Goal: Task Accomplishment & Management: Use online tool/utility

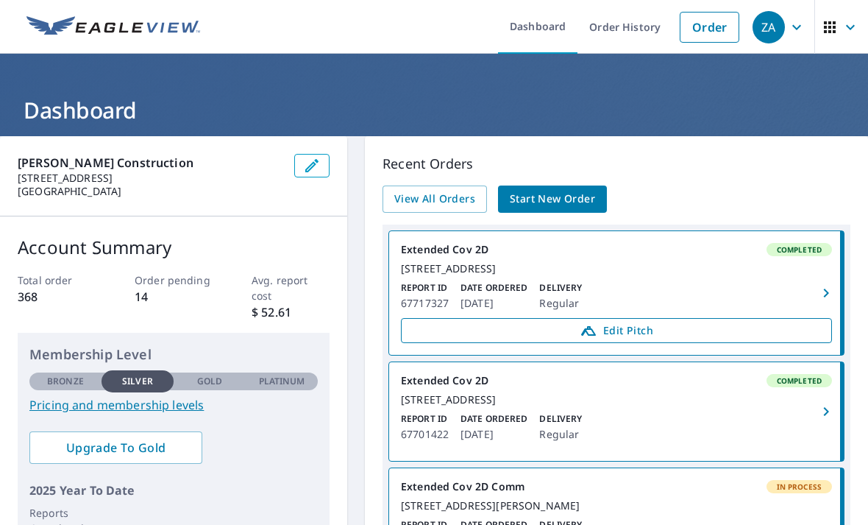
click at [546, 338] on span "Edit Pitch" at bounding box center [617, 331] width 412 height 18
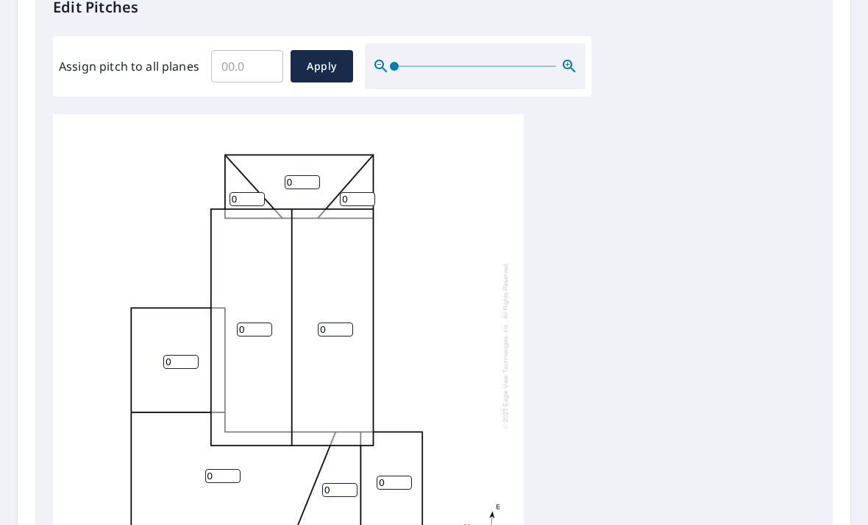
click at [251, 322] on input "0" at bounding box center [254, 329] width 35 height 14
type input "0"
type input "10"
click at [333, 322] on input "0" at bounding box center [335, 329] width 35 height 14
type input "10"
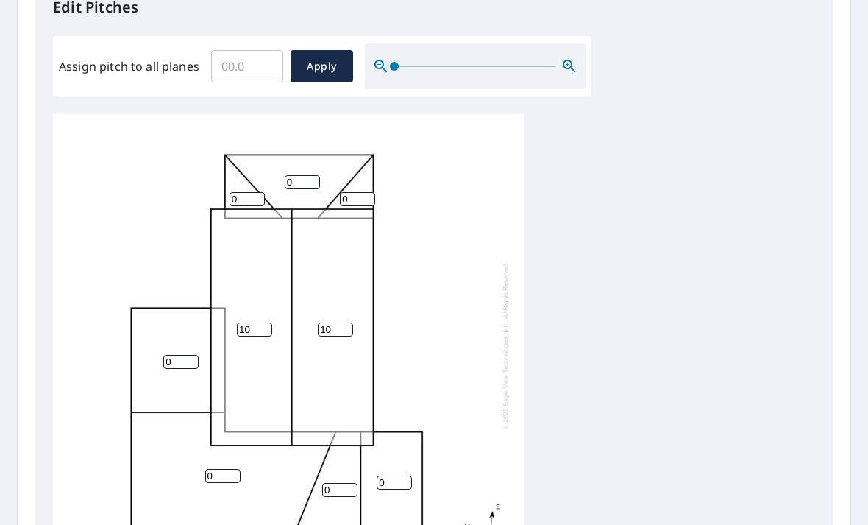
click at [244, 192] on input "0" at bounding box center [247, 199] width 35 height 14
type input "4"
click at [294, 175] on input "0" at bounding box center [302, 182] width 35 height 14
type input "4"
click at [351, 192] on input "0" at bounding box center [357, 199] width 35 height 14
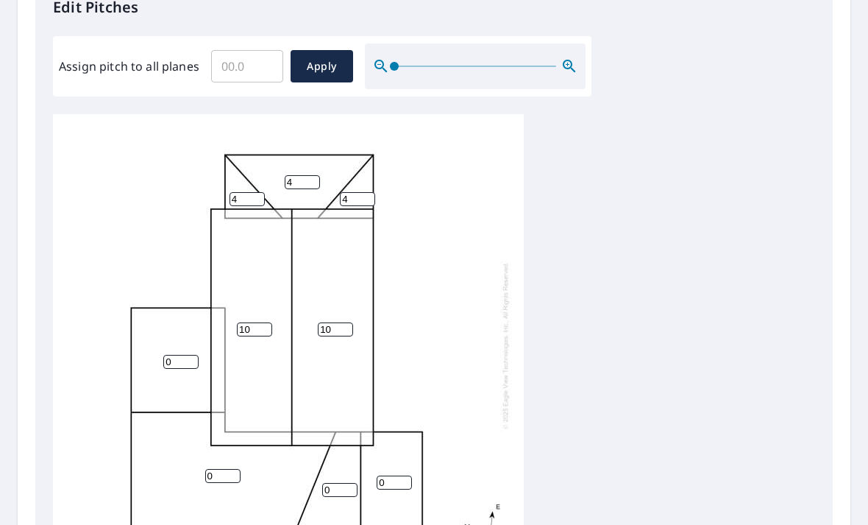
type input "4"
click at [186, 355] on input "0" at bounding box center [180, 362] width 35 height 14
type input "4"
click at [220, 469] on input "0" at bounding box center [222, 476] width 35 height 14
type input "4"
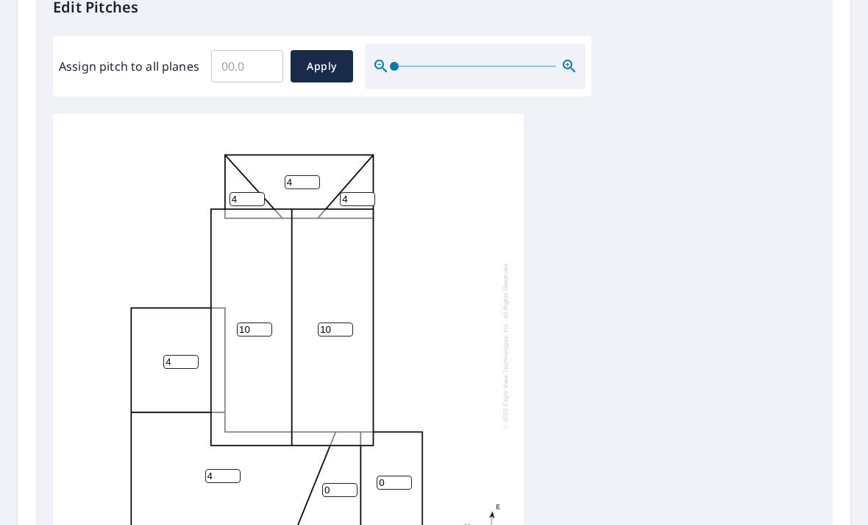
click at [337, 483] on input "0" at bounding box center [339, 490] width 35 height 14
type input "4"
click at [403, 475] on input "0" at bounding box center [394, 482] width 35 height 14
type input "4"
click at [328, 57] on span "Apply" at bounding box center [321, 66] width 39 height 18
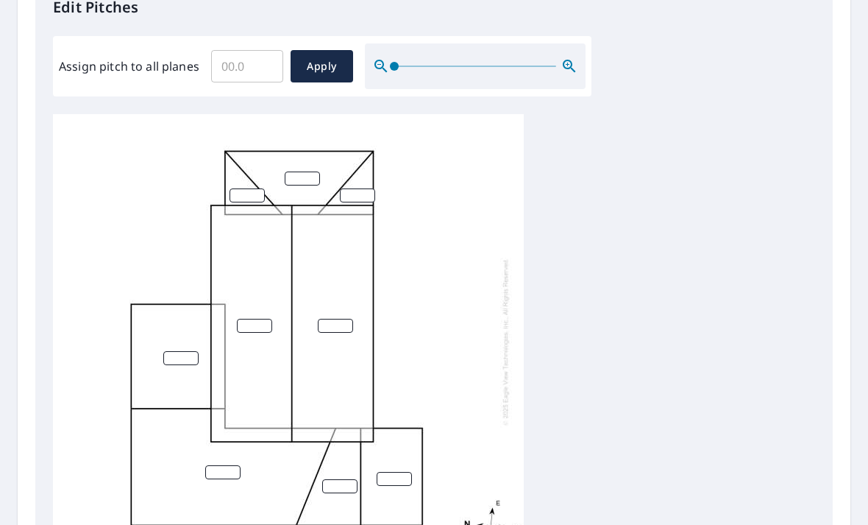
scroll to position [4, 0]
click at [242, 188] on input "number" at bounding box center [247, 195] width 35 height 14
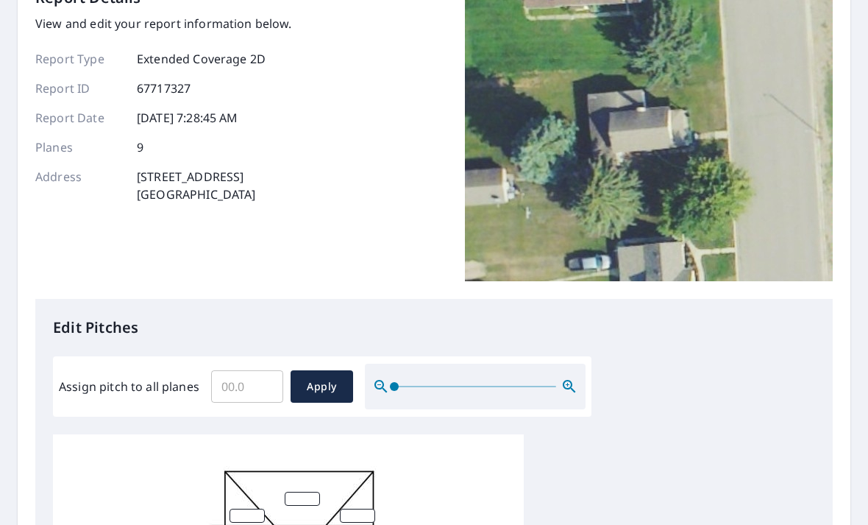
scroll to position [95, 0]
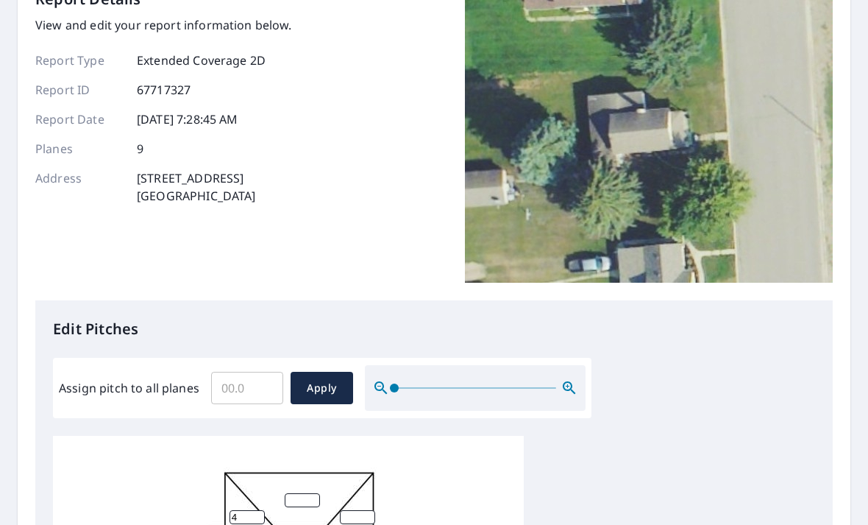
type input "44"
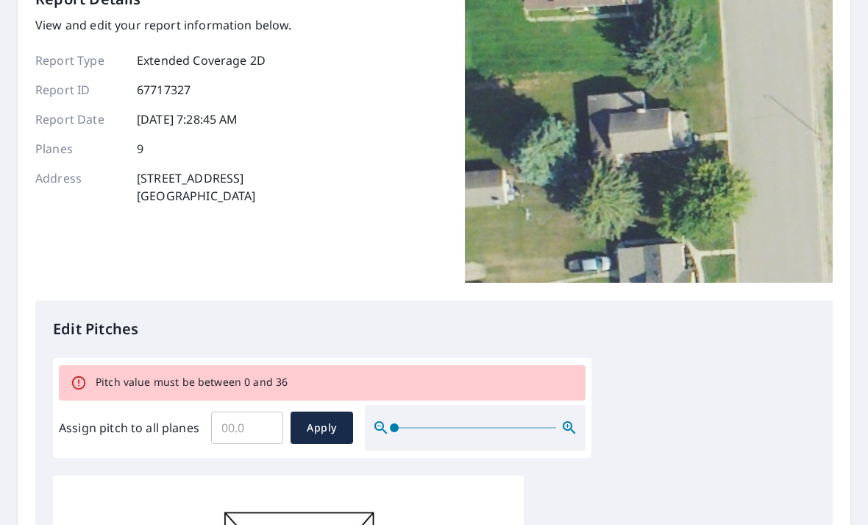
scroll to position [47, 0]
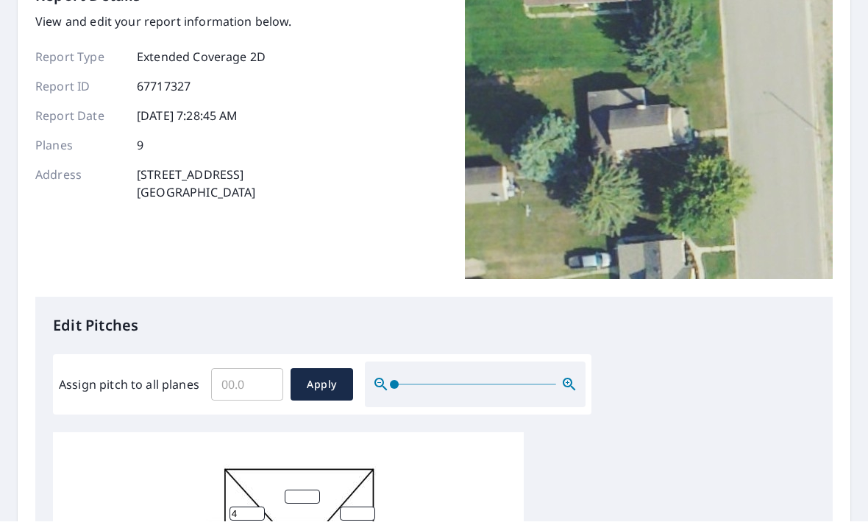
type input "4"
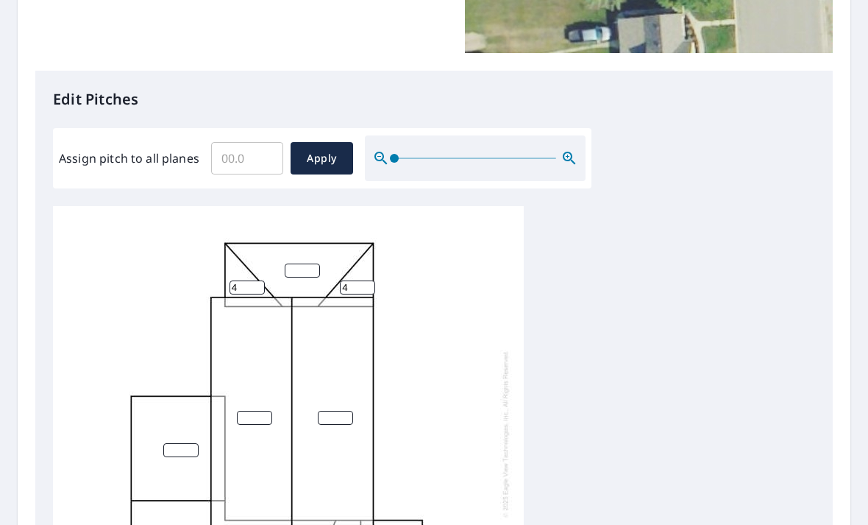
scroll to position [351, 0]
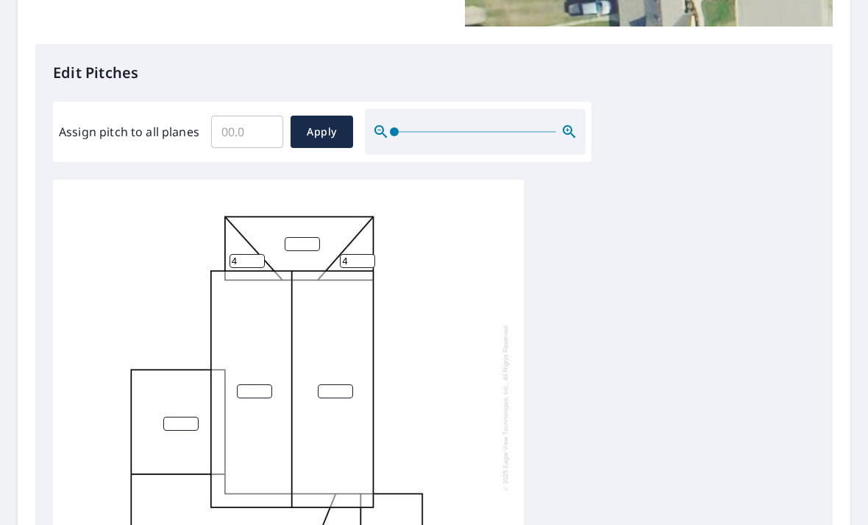
click at [298, 237] on input "number" at bounding box center [302, 244] width 35 height 14
type input "4"
click at [248, 384] on input "number" at bounding box center [254, 391] width 35 height 14
type input "10"
click at [325, 384] on input "number" at bounding box center [335, 391] width 35 height 14
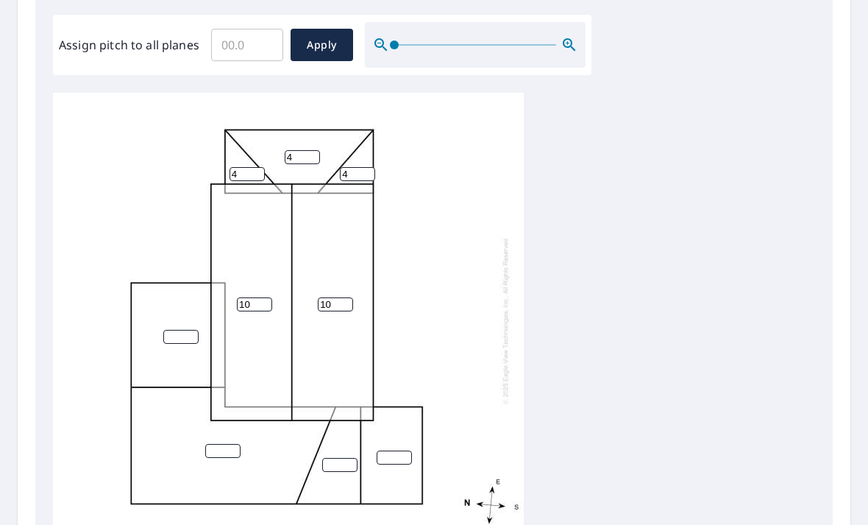
scroll to position [444, 0]
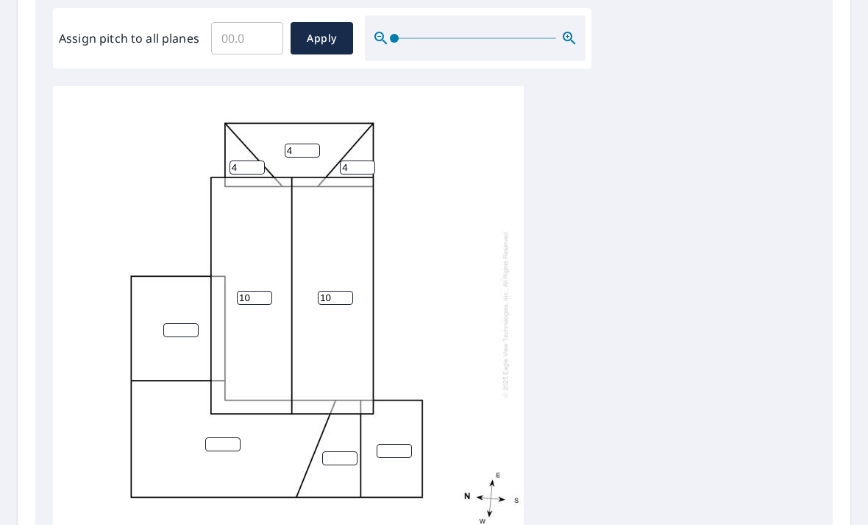
type input "10"
click at [173, 323] on input "number" at bounding box center [180, 330] width 35 height 14
type input "4"
click at [217, 437] on input "number" at bounding box center [222, 444] width 35 height 14
type input "4"
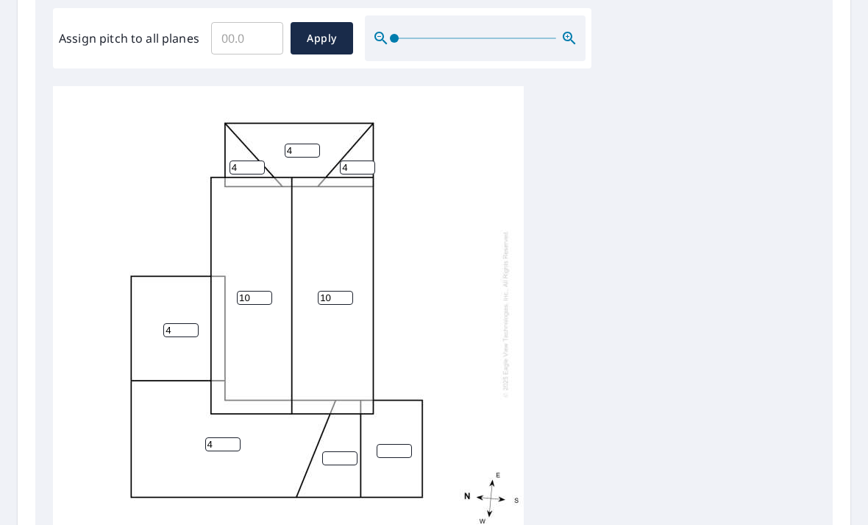
click at [341, 451] on input "number" at bounding box center [339, 458] width 35 height 14
type input "4"
click at [394, 444] on input "number" at bounding box center [394, 451] width 35 height 14
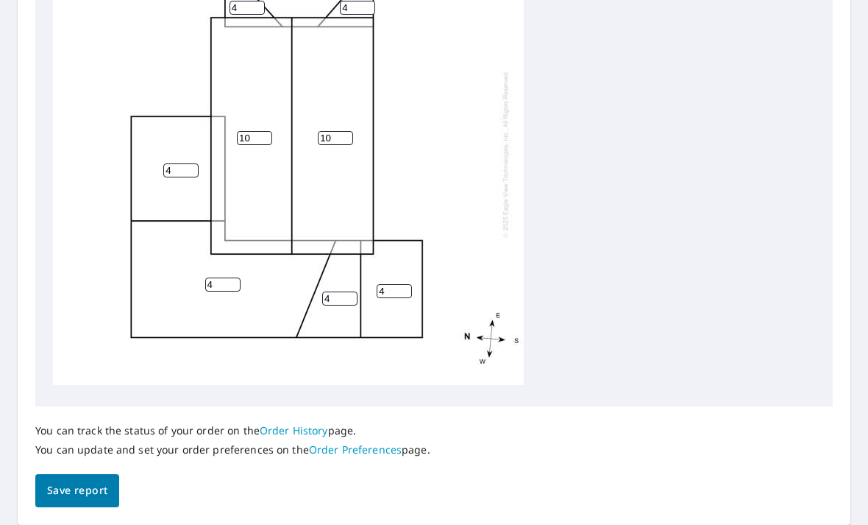
scroll to position [603, 0]
type input "4"
click at [64, 483] on span "Save report" at bounding box center [77, 491] width 60 height 18
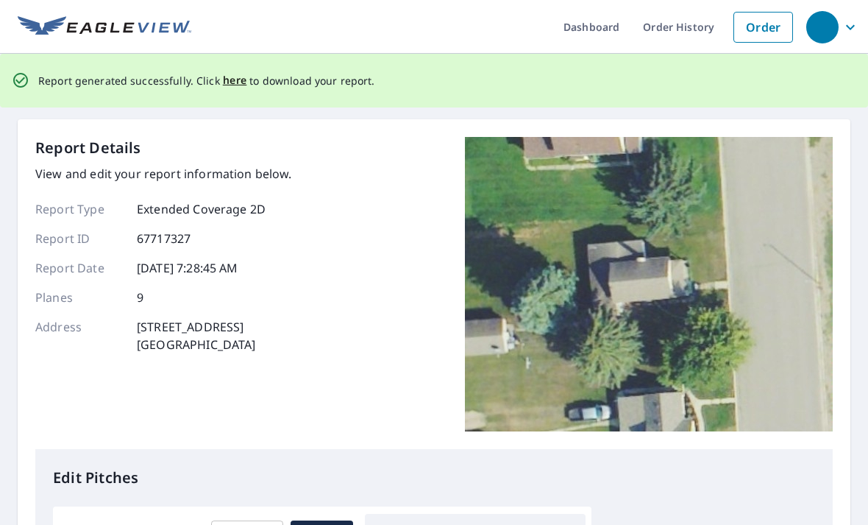
scroll to position [0, 0]
click at [230, 78] on span "here" at bounding box center [235, 80] width 24 height 18
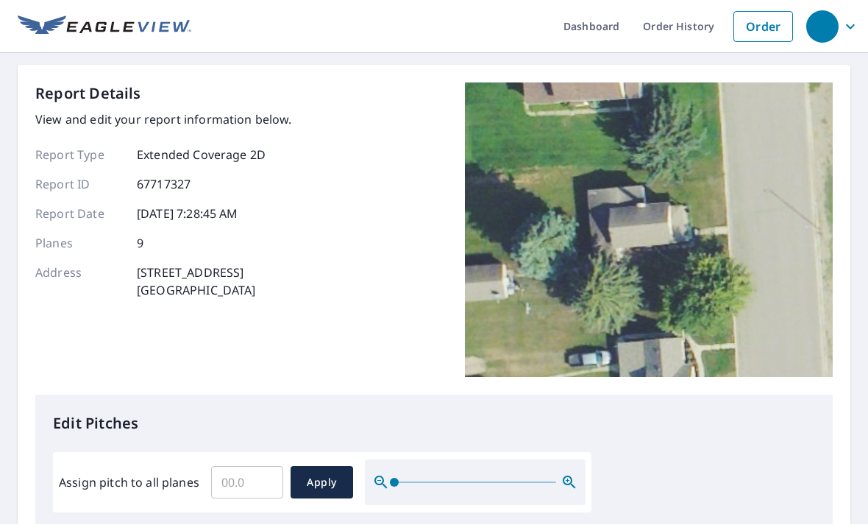
scroll to position [47, 0]
drag, startPoint x: 868, startPoint y: 0, endPoint x: 655, endPoint y: 439, distance: 488.1
click at [0, 0] on html "Dashboard Order History Order Report Details View and edit your report informat…" at bounding box center [434, 262] width 868 height 525
